Goal: Transaction & Acquisition: Obtain resource

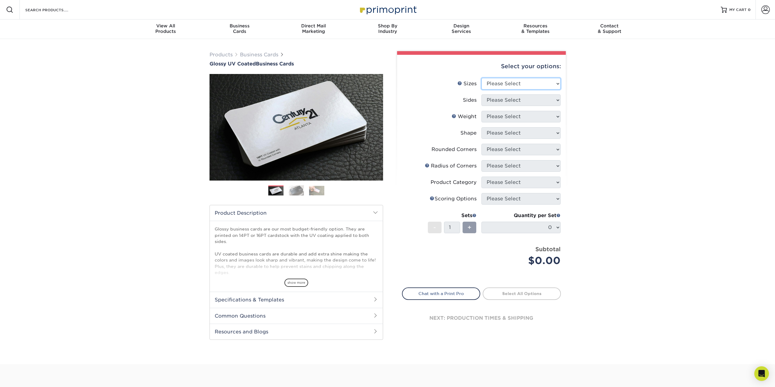
click at [526, 79] on select "Please Select 1.5" x 3.5" - Mini 1.75" x 3.5" - Mini 2" x 2" - Square 2" x 3" -…" at bounding box center [520, 84] width 79 height 12
select select "2.12x3.38"
click at [481, 78] on select "Please Select 1.5" x 3.5" - Mini 1.75" x 3.5" - Mini 2" x 2" - Square 2" x 3" -…" at bounding box center [520, 84] width 79 height 12
click at [513, 100] on select "Please Select Print Both Sides Print Front Only" at bounding box center [520, 100] width 79 height 12
select select "13abbda7-1d64-4f25-8bb2-c179b224825d"
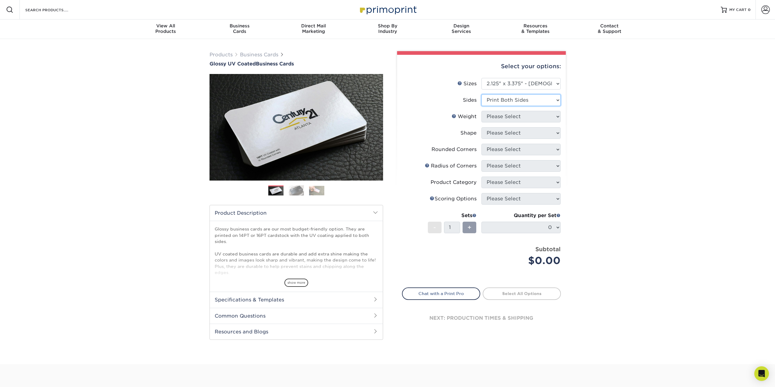
click at [481, 94] on select "Please Select Print Both Sides Print Front Only" at bounding box center [520, 100] width 79 height 12
click at [511, 115] on select "Please Select 14PT 16PT" at bounding box center [520, 117] width 79 height 12
select select "16PT"
click at [481, 111] on select "Please Select 14PT 16PT" at bounding box center [520, 117] width 79 height 12
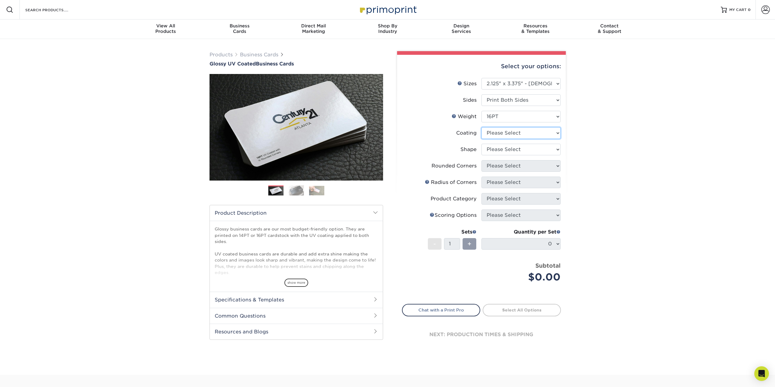
click at [507, 134] on select at bounding box center [520, 133] width 79 height 12
select select "ae367451-b2b8-45df-a344-0f05b6a12993"
click at [481, 127] on select at bounding box center [520, 133] width 79 height 12
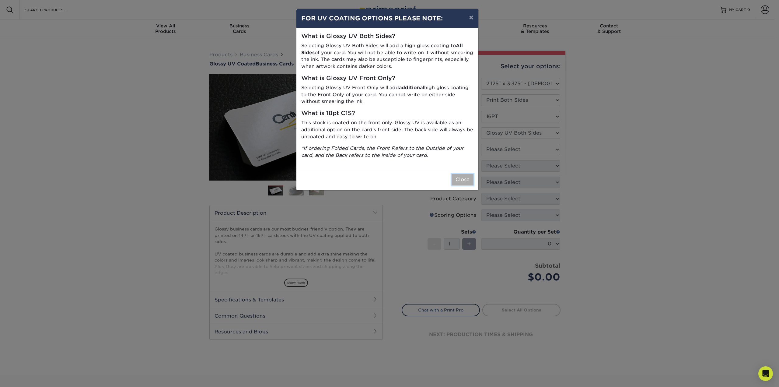
click at [456, 180] on button "Close" at bounding box center [463, 180] width 22 height 12
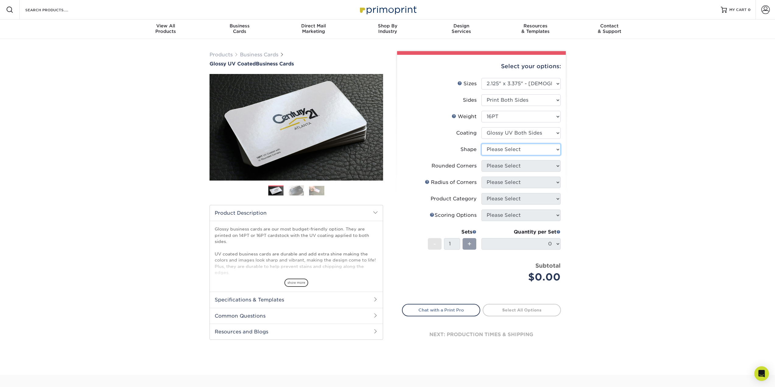
click at [505, 151] on select "Please Select Standard" at bounding box center [520, 150] width 79 height 12
select select "standard"
click at [481, 144] on select "Please Select Standard" at bounding box center [520, 150] width 79 height 12
click at [506, 166] on select "Please Select Yes - Round 2 Corners Yes - Round 4 Corners No" at bounding box center [520, 166] width 79 height 12
select select "7672df9e-0e0a-464d-8e1f-920c575e4da3"
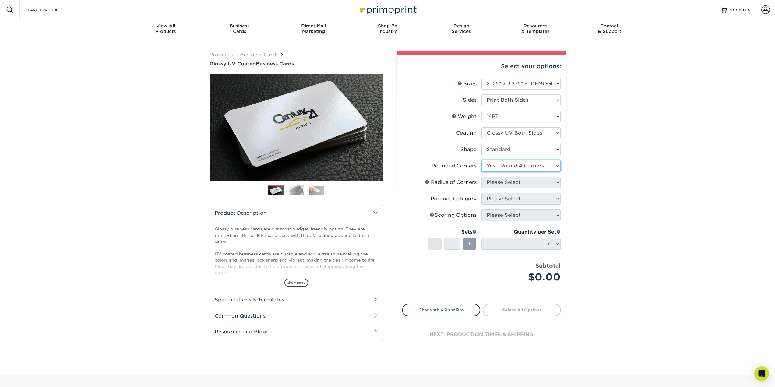
click at [481, 160] on select "Please Select Yes - Round 2 Corners Yes - Round 4 Corners No" at bounding box center [520, 166] width 79 height 12
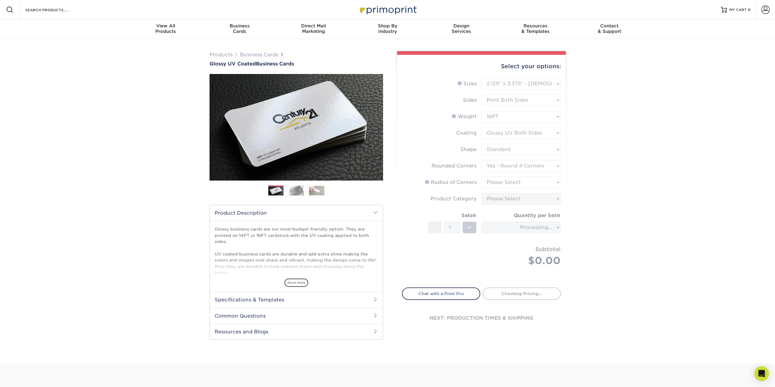
click at [505, 181] on form "Sizes Help Sizes Please Select 1.5" x 3.5" - Mini 1.75" x 3.5" - Mini 2" x 2" -…" at bounding box center [481, 179] width 159 height 202
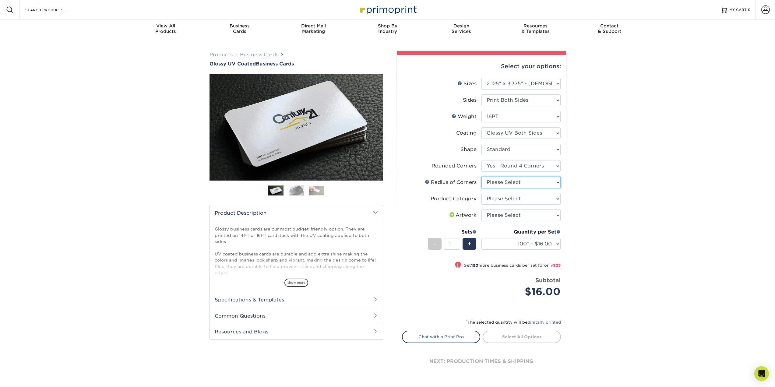
click at [500, 182] on select "Please Select Rounded 1/8" Rounded 1/4"" at bounding box center [520, 183] width 79 height 12
click at [481, 177] on select "Please Select Rounded 1/8" Rounded 1/4"" at bounding box center [520, 183] width 79 height 12
click at [505, 183] on select "Please Select Rounded 1/8" Rounded 1/4"" at bounding box center [520, 183] width 79 height 12
select select "589680c7-ee9a-431b-9d12-d7aeb1386a97"
click at [481, 177] on select "Please Select Rounded 1/8" Rounded 1/4"" at bounding box center [520, 183] width 79 height 12
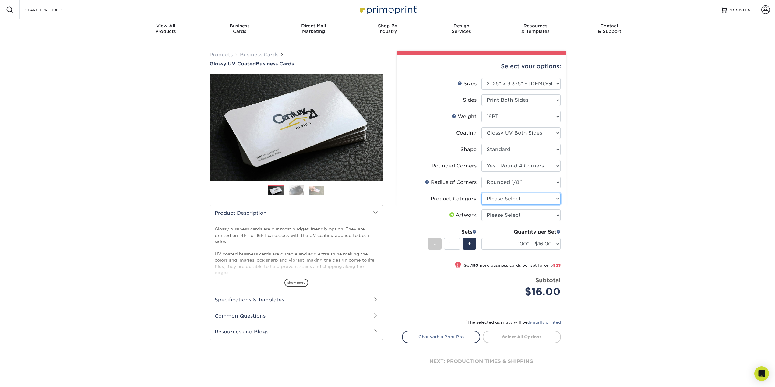
click at [504, 200] on select "Please Select Business Cards" at bounding box center [520, 199] width 79 height 12
select select "3b5148f1-0588-4f88-a218-97bcfdce65c1"
click at [481, 193] on select "Please Select Business Cards" at bounding box center [520, 199] width 79 height 12
click at [504, 214] on select "Please Select I will upload files I need a design - $100" at bounding box center [520, 215] width 79 height 12
select select "upload"
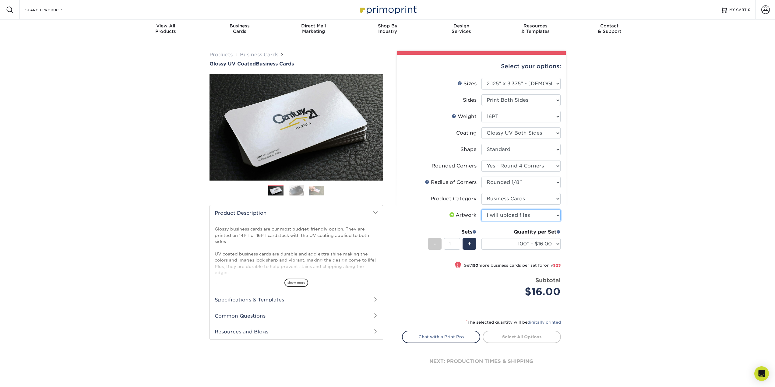
click at [481, 209] on select "Please Select I will upload files I need a design - $100" at bounding box center [520, 215] width 79 height 12
click at [593, 248] on div "Products Business Cards Glossy UV Coated Business Cards Previous Next" at bounding box center [387, 220] width 775 height 363
drag, startPoint x: 558, startPoint y: 294, endPoint x: 538, endPoint y: 293, distance: 19.8
click at [539, 293] on div "$16.00" at bounding box center [523, 291] width 75 height 15
click at [546, 288] on div "$16.00" at bounding box center [523, 291] width 75 height 15
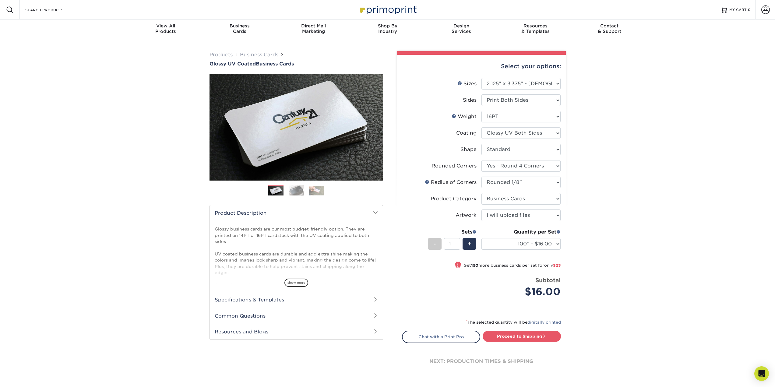
click at [296, 188] on img at bounding box center [296, 190] width 15 height 11
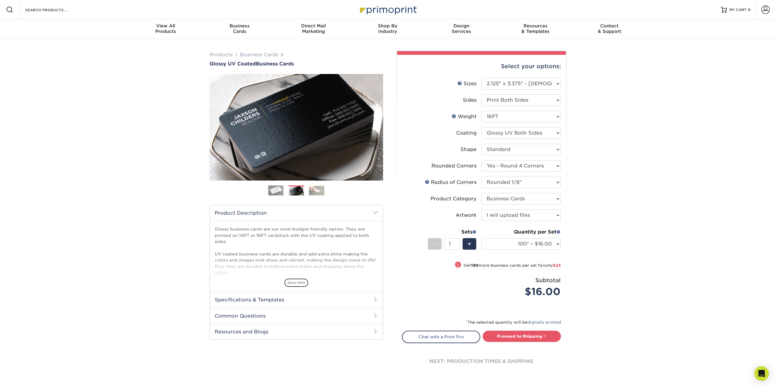
click at [316, 188] on img at bounding box center [316, 190] width 15 height 9
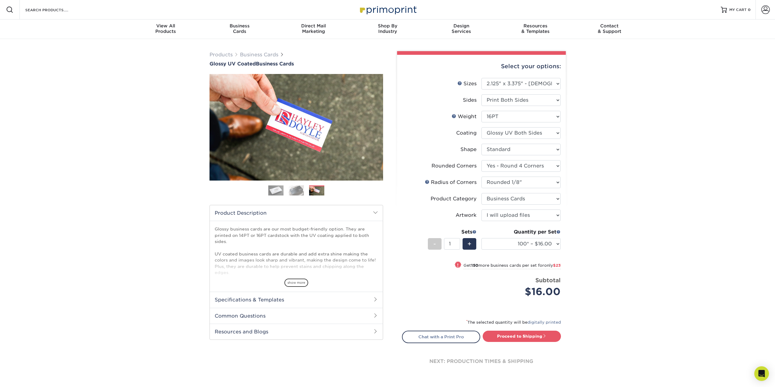
click at [289, 191] on img at bounding box center [296, 190] width 15 height 11
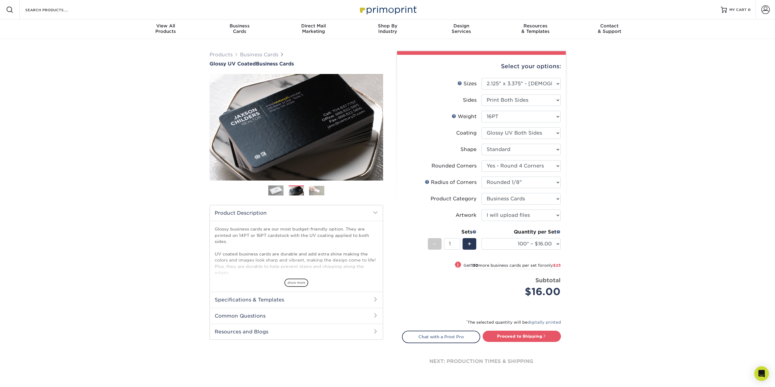
click at [275, 193] on img at bounding box center [275, 190] width 15 height 15
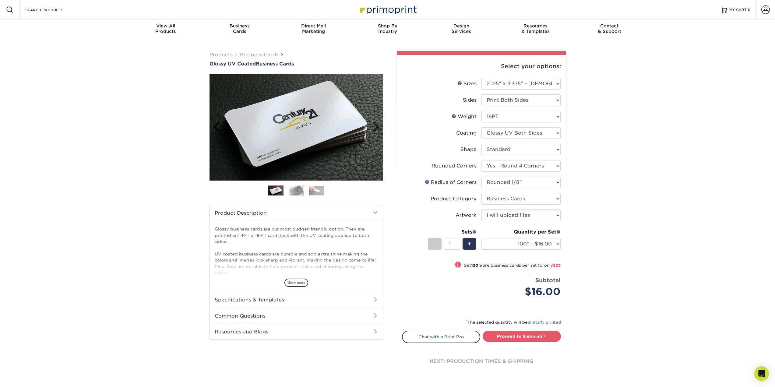
click at [278, 149] on img at bounding box center [296, 127] width 174 height 174
click at [292, 190] on img at bounding box center [296, 190] width 15 height 11
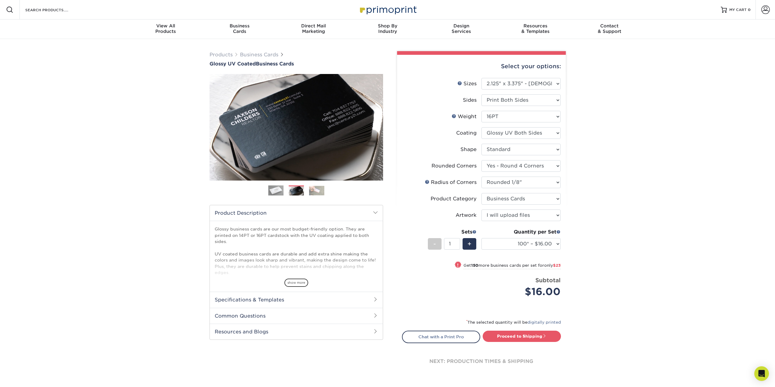
click at [278, 189] on img at bounding box center [275, 190] width 15 height 15
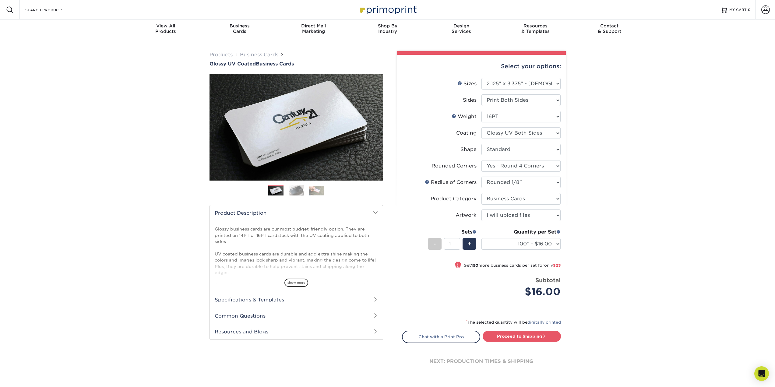
click at [286, 190] on ol at bounding box center [296, 192] width 174 height 15
click at [293, 191] on img at bounding box center [296, 190] width 15 height 11
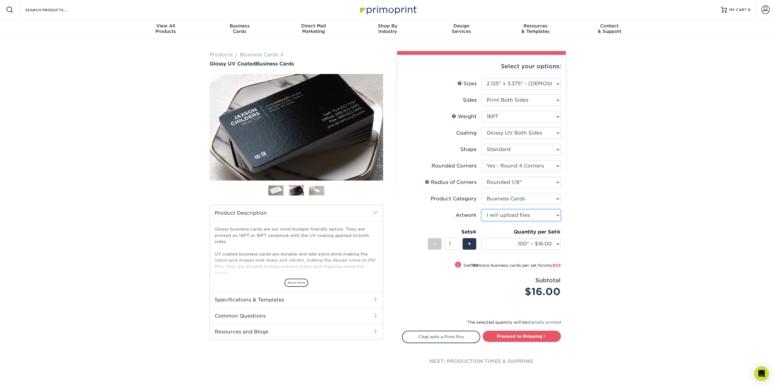
click at [522, 219] on select "Please Select I will upload files I need a design - $100" at bounding box center [520, 215] width 79 height 12
click at [521, 214] on select "Please Select I will upload files I need a design - $100" at bounding box center [520, 215] width 79 height 12
click at [606, 227] on div "Products Business Cards Glossy UV Coated Business Cards Previous Next" at bounding box center [387, 220] width 775 height 363
click at [537, 335] on link "Proceed to Shipping" at bounding box center [522, 336] width 78 height 11
type input "Set 1"
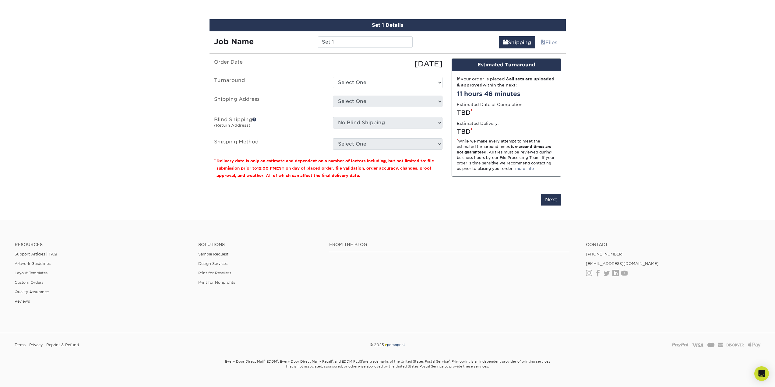
scroll to position [347, 0]
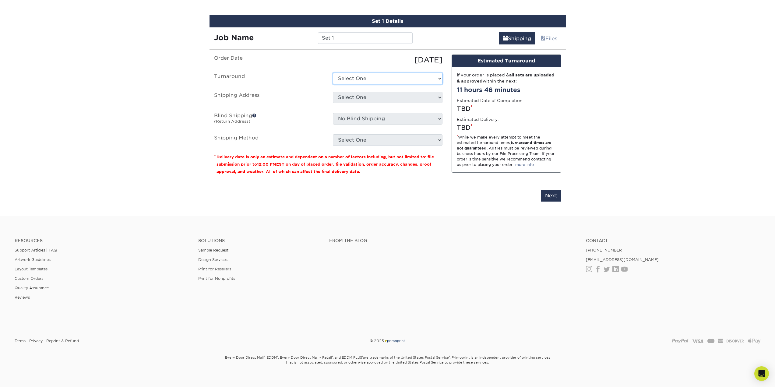
click at [366, 80] on select "Select One 2-4 Business Days 2 Day Next Business Day" at bounding box center [388, 79] width 110 height 12
select select "8aba9350-800e-4bd7-b558-2725104ad249"
click at [333, 73] on select "Select One 2-4 Business Days 2 Day Next Business Day" at bounding box center [388, 79] width 110 height 12
click at [363, 97] on select "Select One + Add New Address - Login" at bounding box center [388, 98] width 110 height 12
select select "newaddress"
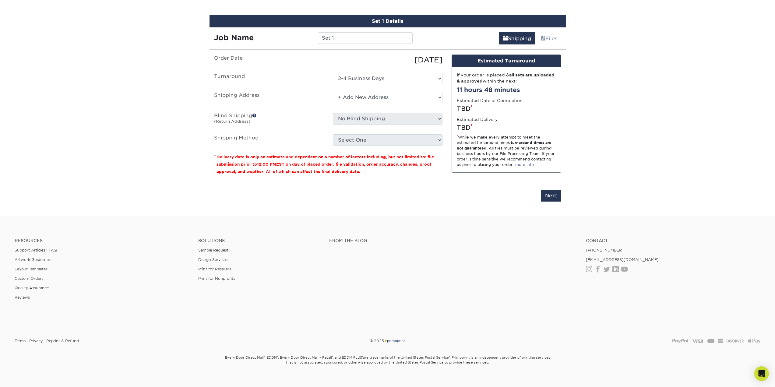
click at [333, 92] on select "Select One + Add New Address - Login" at bounding box center [388, 98] width 110 height 12
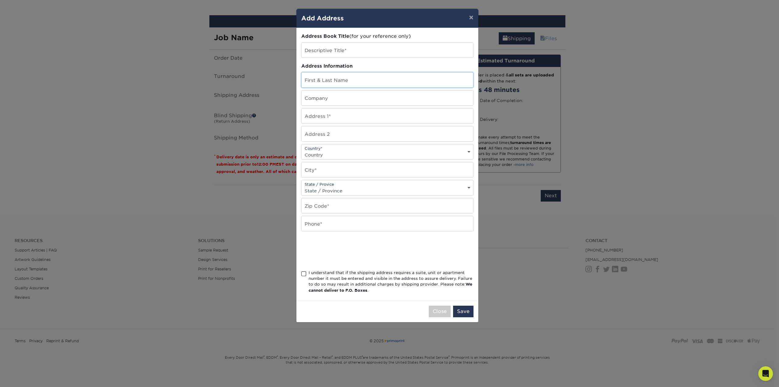
click at [342, 74] on input "text" at bounding box center [388, 79] width 172 height 15
type input "[PERSON_NAME]"
type input "[STREET_ADDRESS]"
select select "US"
type input "Eastvale"
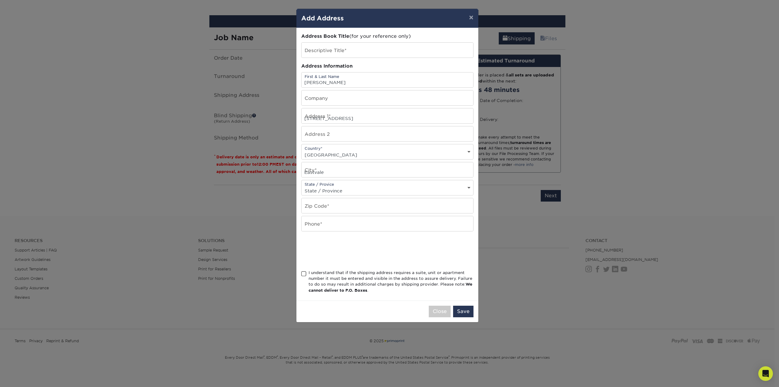
select select "CA"
type input "92880"
type input "9093340148"
click at [312, 82] on input "[PERSON_NAME]" at bounding box center [388, 79] width 172 height 15
click at [311, 82] on input "[PERSON_NAME]" at bounding box center [388, 79] width 172 height 15
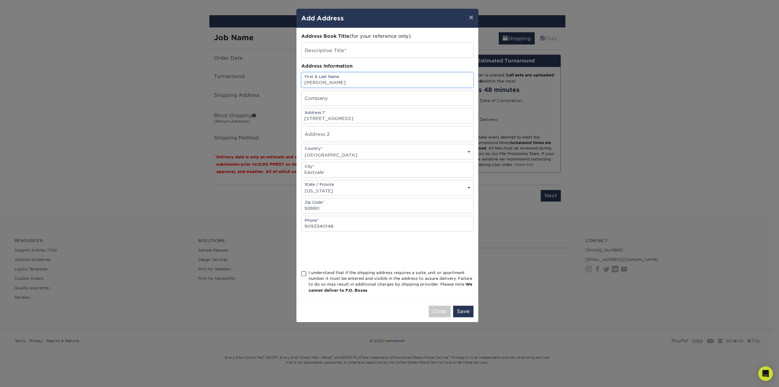
type input "[PERSON_NAME]"
click at [325, 48] on input "text" at bounding box center [388, 50] width 172 height 15
type input "Home"
click at [355, 275] on div "I understand that if the shipping address requires a suite, unit or apartment n…" at bounding box center [391, 282] width 165 height 24
click at [0, 0] on input "I understand that if the shipping address requires a suite, unit or apartment n…" at bounding box center [0, 0] width 0 height 0
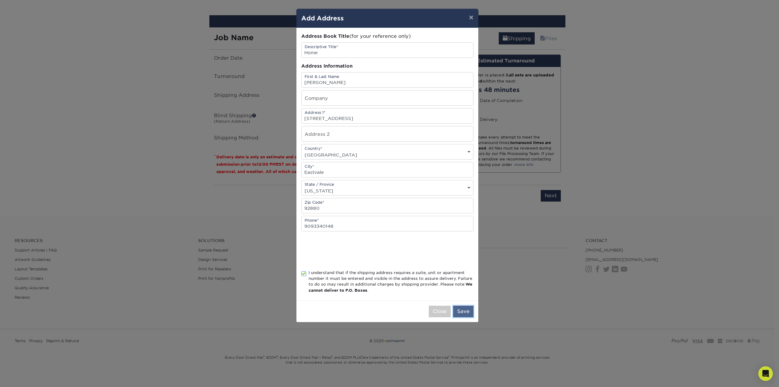
click at [472, 314] on button "Save" at bounding box center [463, 312] width 20 height 12
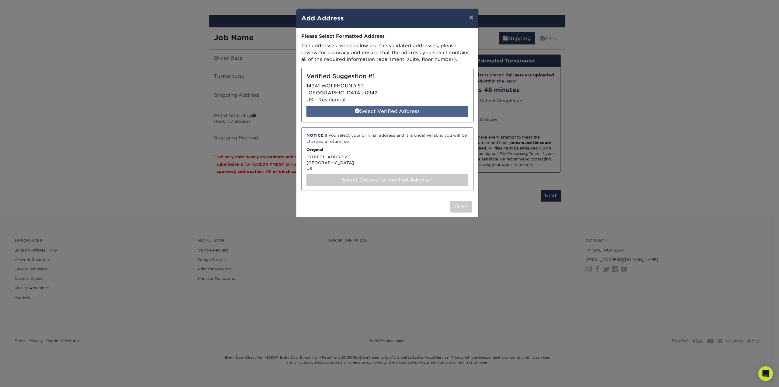
click at [393, 109] on div "Select Verified Address" at bounding box center [388, 112] width 162 height 12
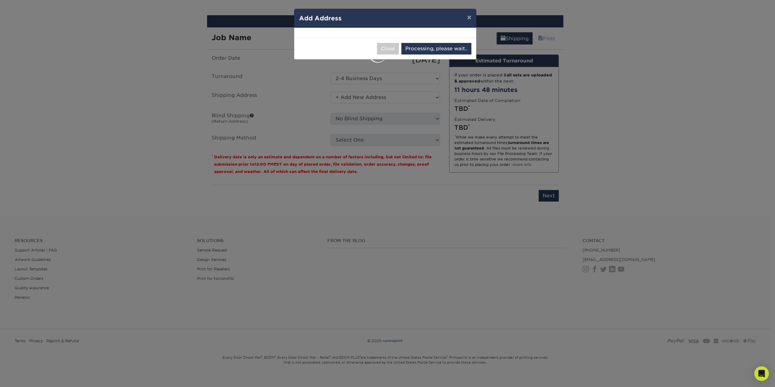
select select "286139"
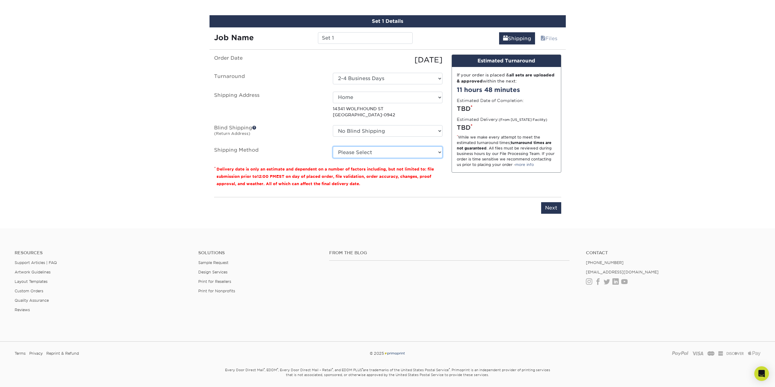
click at [424, 155] on select "Please Select Ground Shipping (+$7.84) 3 Day Shipping Service (+$20.06) 2 Day A…" at bounding box center [388, 152] width 110 height 12
select select "03"
click at [333, 146] on select "Please Select Ground Shipping (+$7.84) 3 Day Shipping Service (+$20.06) 2 Day A…" at bounding box center [388, 152] width 110 height 12
click at [413, 171] on small "Delivery date is only an estimate and dependent on a number of factors includin…" at bounding box center [324, 176] width 217 height 19
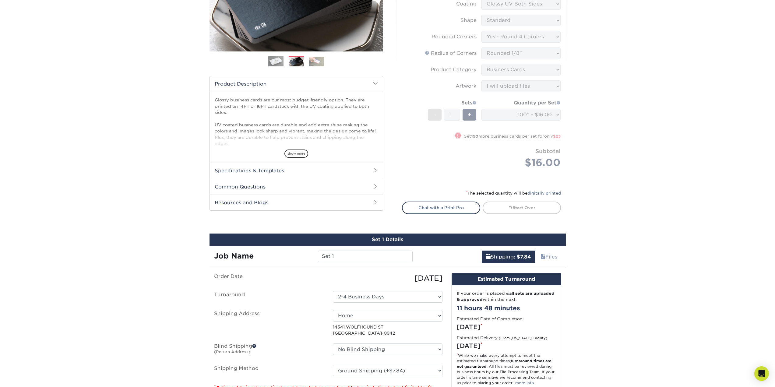
scroll to position [104, 0]
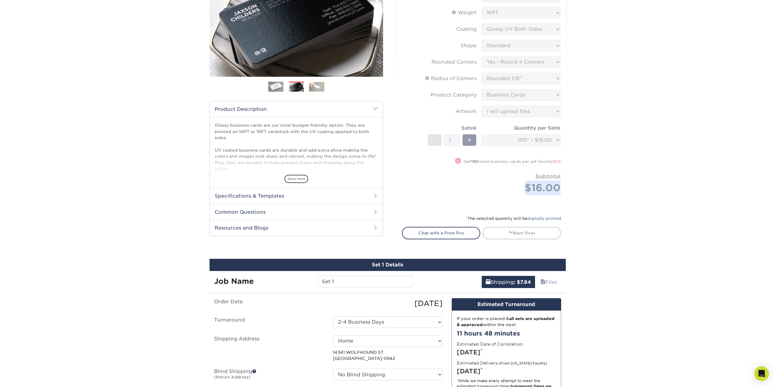
drag, startPoint x: 527, startPoint y: 186, endPoint x: 563, endPoint y: 191, distance: 35.9
click at [563, 191] on div "Select your options: Sizes Help Sizes Please Select 1.5" x 3.5" - Mini 1.75" x …" at bounding box center [481, 97] width 169 height 293
drag, startPoint x: 540, startPoint y: 190, endPoint x: 514, endPoint y: 188, distance: 26.9
click at [514, 188] on div "Select your options: Sizes Help Sizes Please Select 1.5" x 3.5" - Mini 1.75" x …" at bounding box center [481, 97] width 169 height 293
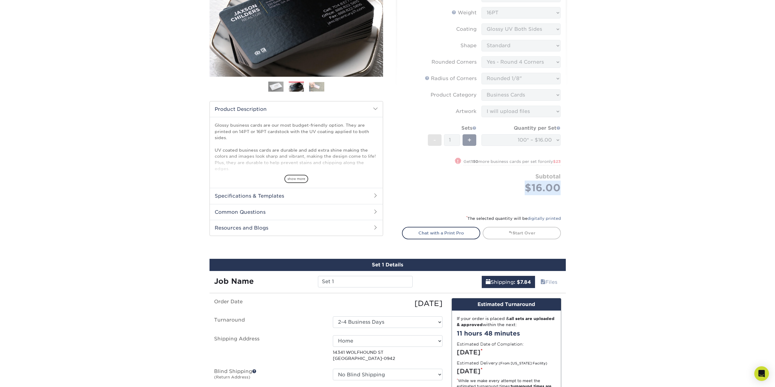
click at [514, 188] on form "Sizes Help Sizes Please Select 1.5" x 3.5" - Mini 1.75" x 3.5" - Mini 2" x 2" -…" at bounding box center [481, 90] width 159 height 233
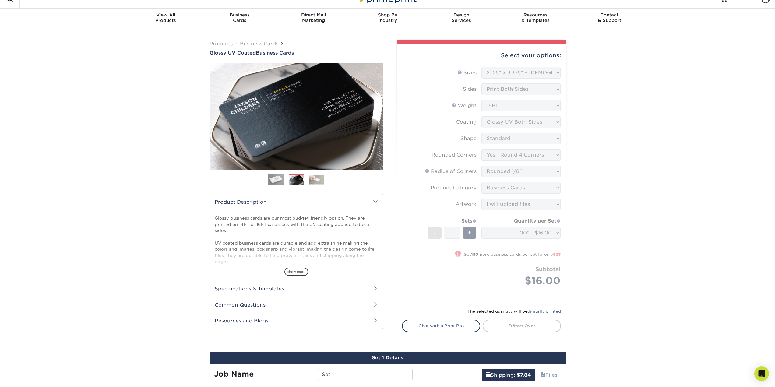
scroll to position [0, 0]
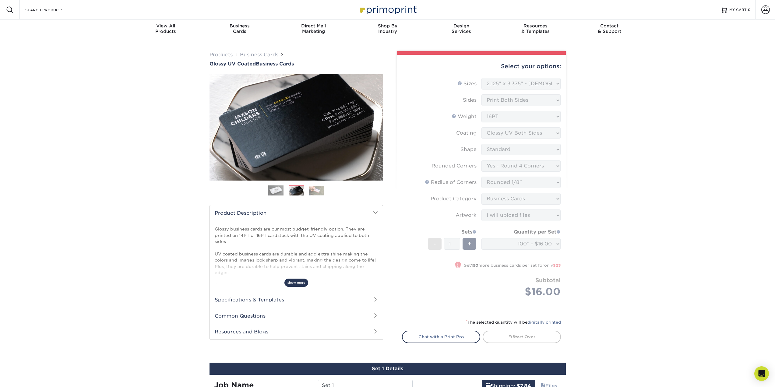
click at [297, 282] on span "show more" at bounding box center [296, 283] width 24 height 8
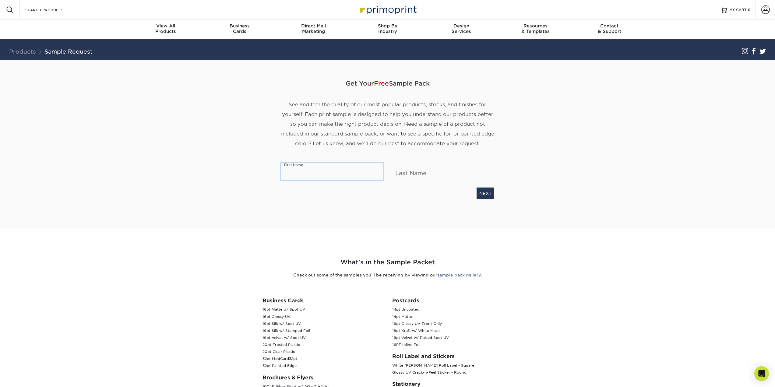
click at [313, 165] on input "text" at bounding box center [332, 171] width 102 height 17
type input "Arthur"
type input "Zhou"
click at [369, 207] on div "Get Your Free Sample Pack See and feel the quality of our most popular products…" at bounding box center [387, 137] width 213 height 154
click at [483, 189] on link "NEXT" at bounding box center [485, 194] width 18 height 12
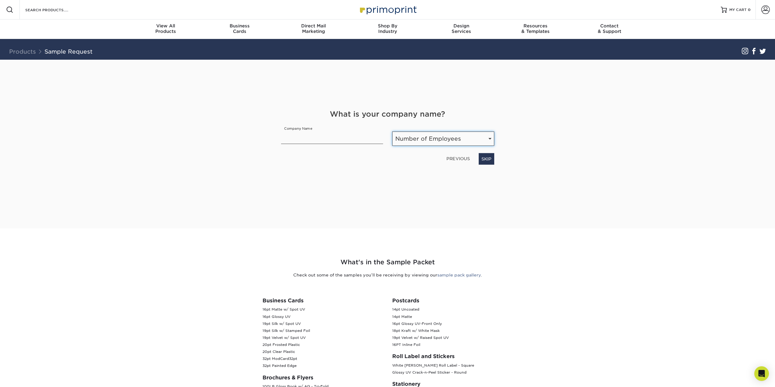
click at [413, 135] on select "Number of Employees Self-employed 1-10 employees 11-50 employees 51-200 employe…" at bounding box center [443, 139] width 102 height 14
select select "Self-employed"
click at [392, 132] on select "Number of Employees Self-employed 1-10 employees 11-50 employees 51-200 employe…" at bounding box center [443, 139] width 102 height 14
click at [346, 139] on input "text" at bounding box center [332, 135] width 102 height 17
type input "SKPop"
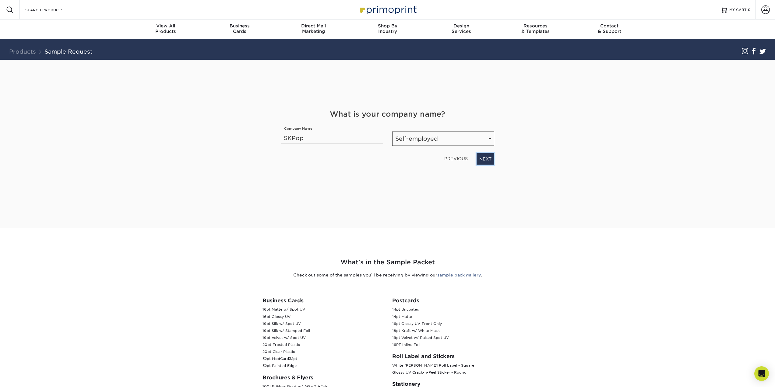
drag, startPoint x: 487, startPoint y: 159, endPoint x: 459, endPoint y: 176, distance: 32.6
click at [487, 159] on link "NEXT" at bounding box center [485, 159] width 18 height 12
click at [345, 149] on div "What is your occupation? Occupation Select Occupation Agency Automotive Blogger…" at bounding box center [387, 137] width 222 height 56
click at [345, 141] on select "Select Occupation Agency Automotive Blogger Cleaning Services Construction Educ…" at bounding box center [387, 139] width 213 height 14
select select "Event / Wedding Planner"
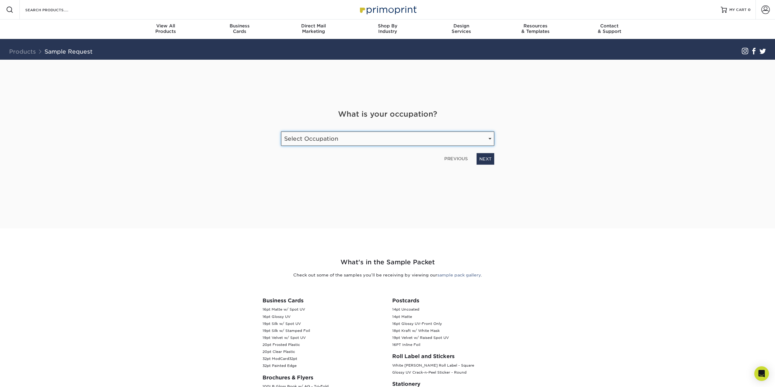
click at [281, 132] on select "Select Occupation Agency Automotive Blogger Cleaning Services Construction Educ…" at bounding box center [387, 139] width 213 height 14
click at [483, 160] on link "NEXT" at bounding box center [485, 159] width 18 height 12
click at [362, 139] on input "email" at bounding box center [350, 136] width 139 height 17
click at [361, 139] on input "email" at bounding box center [350, 136] width 139 height 17
type input "arthurzhou2001@gmail.com"
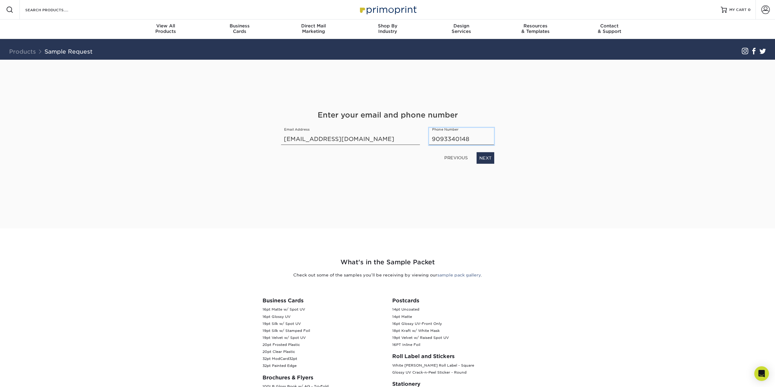
type input "9093340148"
click at [347, 188] on div "Get Your Free Sample Pack See and feel the quality of our most popular products…" at bounding box center [387, 137] width 213 height 154
click at [489, 155] on link "NEXT" at bounding box center [485, 158] width 18 height 12
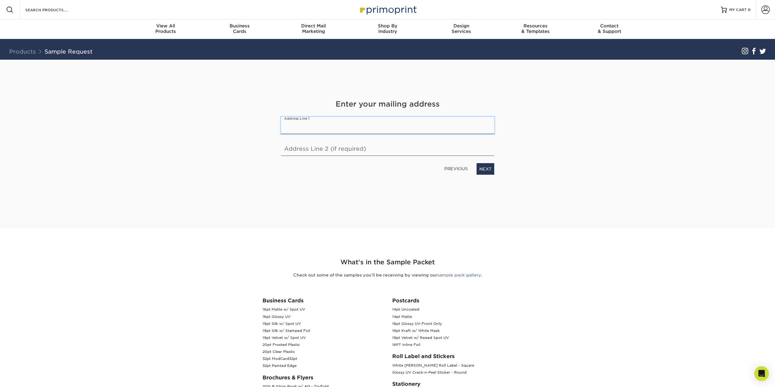
click at [416, 132] on input "text" at bounding box center [387, 125] width 213 height 17
type input "[STREET_ADDRESS]"
click at [480, 167] on link "NEXT" at bounding box center [485, 169] width 18 height 12
type input "Eastvale"
click at [296, 147] on input "text" at bounding box center [332, 147] width 102 height 17
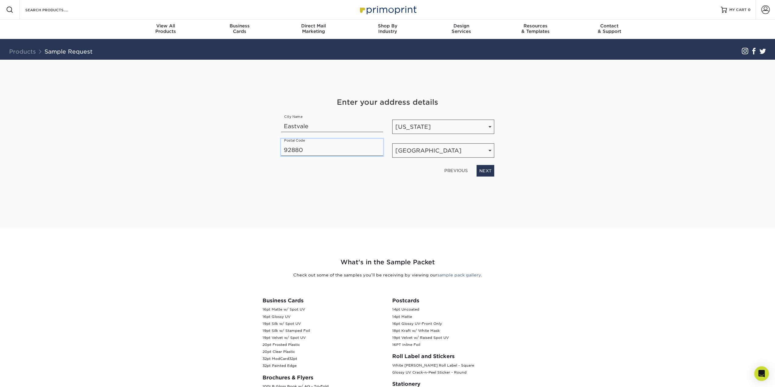
type input "92880"
click at [405, 179] on div "Get Your Free Sample Pack See and feel the quality of our most popular products…" at bounding box center [387, 137] width 213 height 154
click at [482, 175] on link "NEXT" at bounding box center [485, 171] width 18 height 12
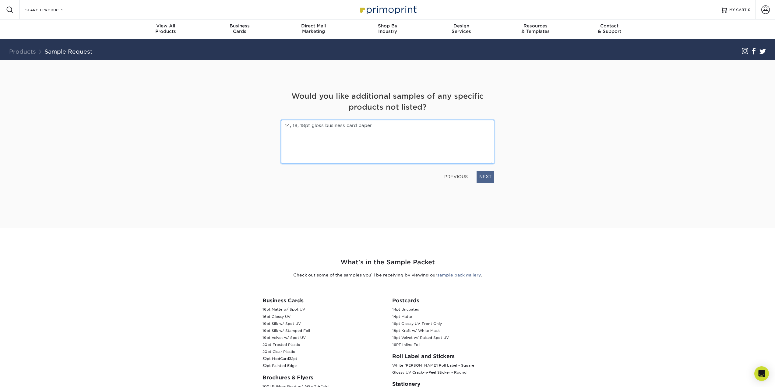
type textarea "14, 18, 18pt gloss business card paper"
click at [483, 176] on link "NEXT" at bounding box center [485, 177] width 18 height 12
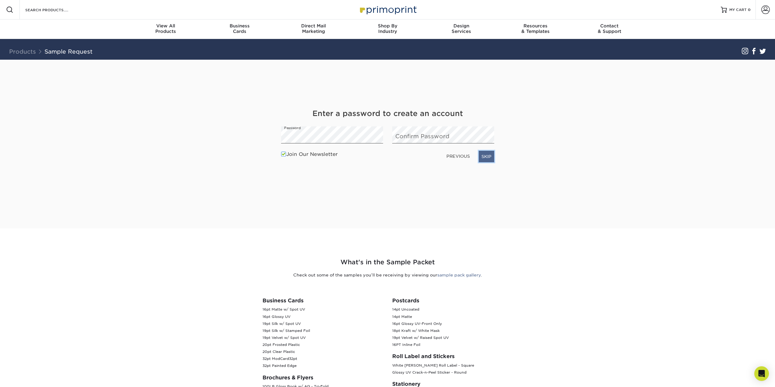
click at [484, 158] on link "SKIP" at bounding box center [487, 157] width 16 height 12
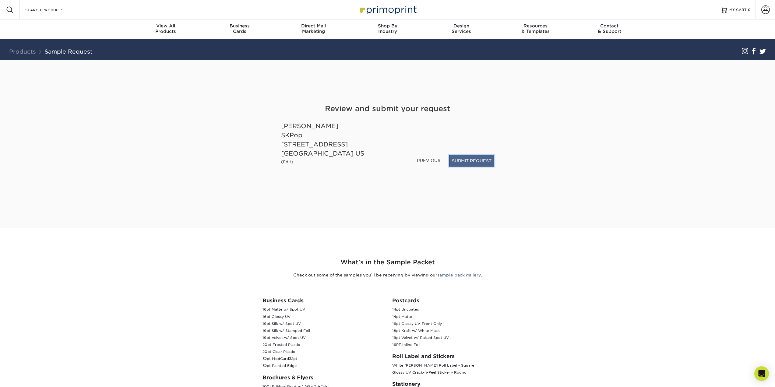
click at [470, 163] on button "SUBMIT REQUEST" at bounding box center [471, 161] width 45 height 12
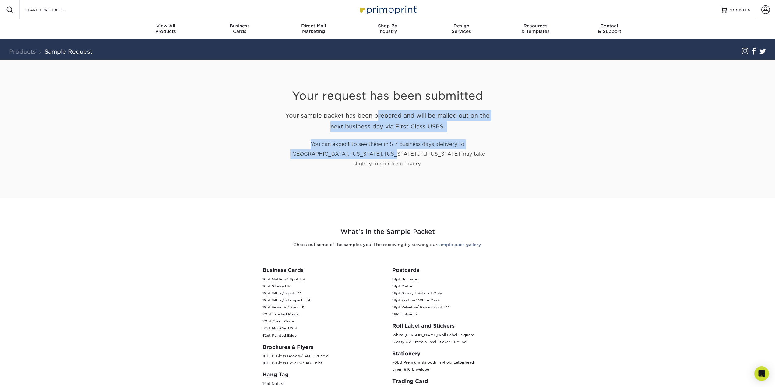
drag, startPoint x: 289, startPoint y: 111, endPoint x: 458, endPoint y: 134, distance: 170.2
click at [458, 134] on div "Your request has been submitted Your sample packet has been prepared and will b…" at bounding box center [387, 122] width 213 height 124
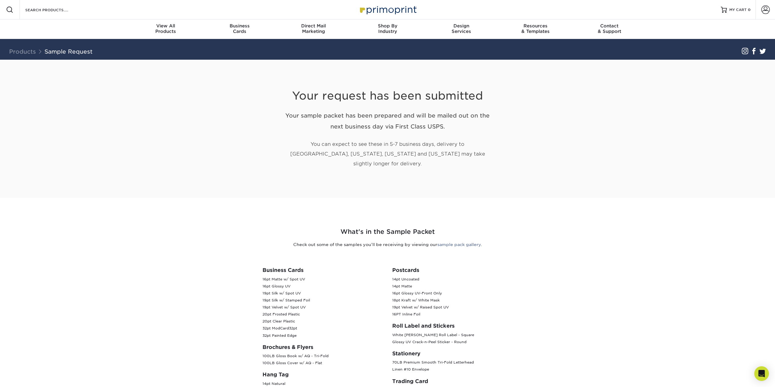
drag, startPoint x: 437, startPoint y: 125, endPoint x: 308, endPoint y: 115, distance: 129.2
click at [311, 115] on h2 "Your sample packet has been prepared and will be mailed out on the next busines…" at bounding box center [387, 121] width 213 height 23
click at [305, 115] on h2 "Your sample packet has been prepared and will be mailed out on the next busines…" at bounding box center [387, 121] width 213 height 23
drag, startPoint x: 290, startPoint y: 113, endPoint x: 436, endPoint y: 126, distance: 147.3
click at [432, 125] on h2 "Your sample packet has been prepared and will be mailed out on the next busines…" at bounding box center [387, 121] width 213 height 23
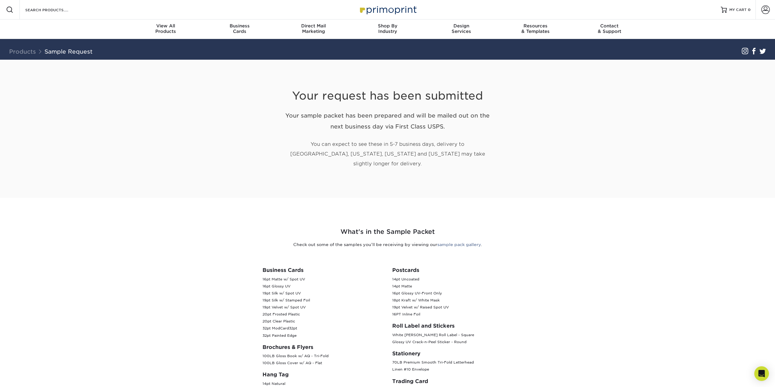
click at [436, 126] on h2 "Your sample packet has been prepared and will be mailed out on the next busines…" at bounding box center [387, 121] width 213 height 23
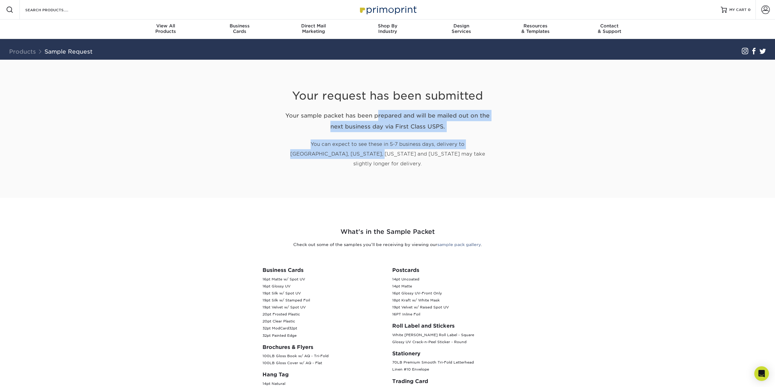
drag, startPoint x: 287, startPoint y: 114, endPoint x: 447, endPoint y: 134, distance: 160.8
click at [447, 134] on div "Your request has been submitted Your sample packet has been prepared and will b…" at bounding box center [387, 122] width 213 height 124
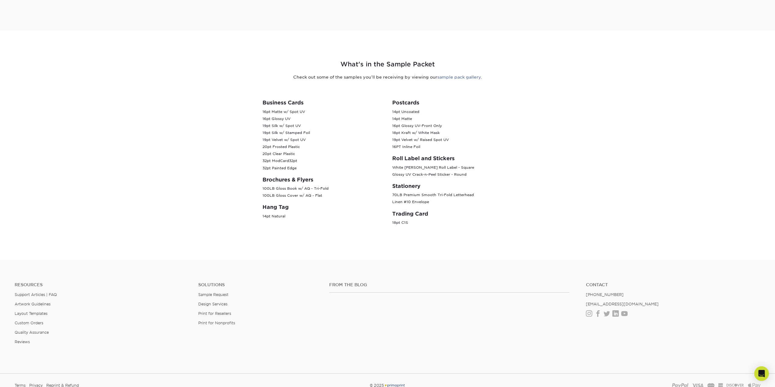
scroll to position [183, 0]
